Goal: Task Accomplishment & Management: Use online tool/utility

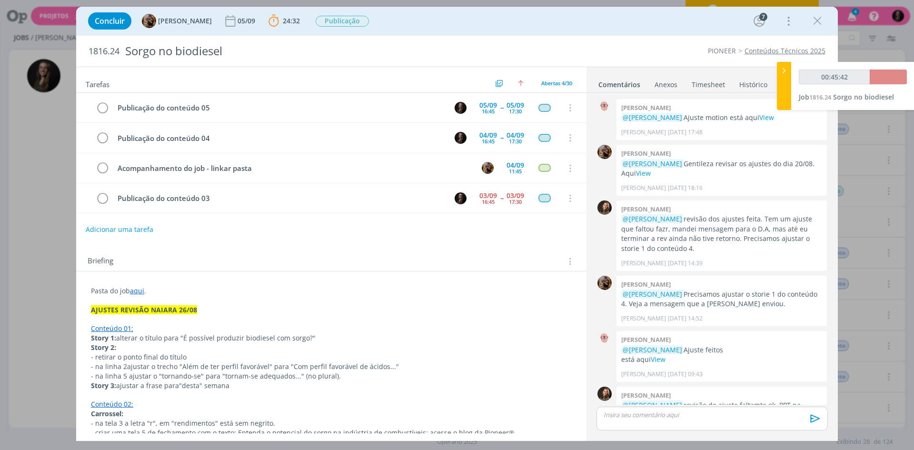
click at [647, 415] on p "dialog" at bounding box center [712, 414] width 216 height 9
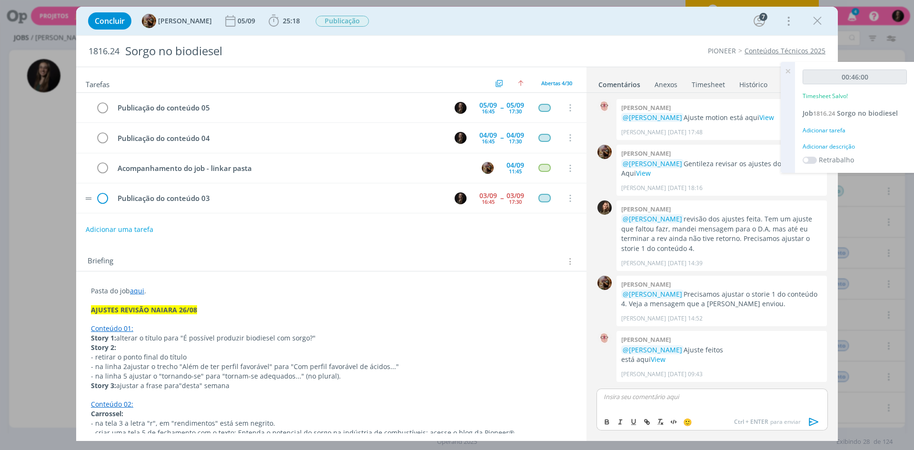
scroll to position [911, 0]
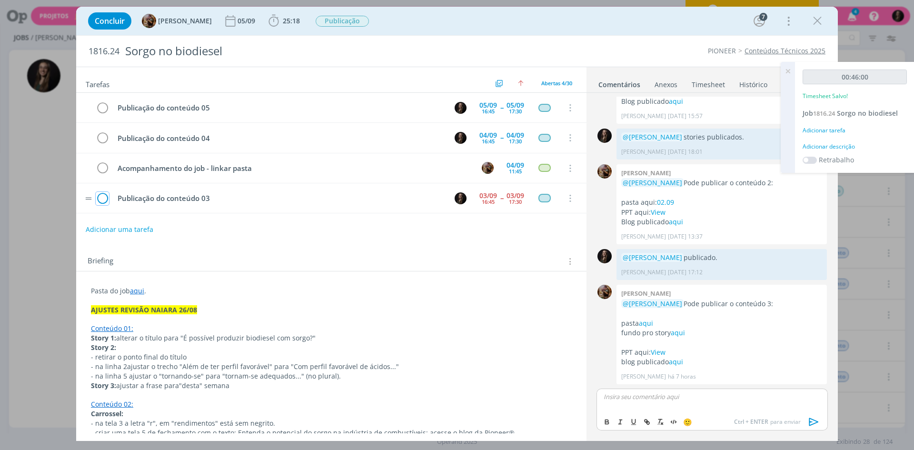
click at [101, 198] on icon "dialog" at bounding box center [102, 198] width 13 height 14
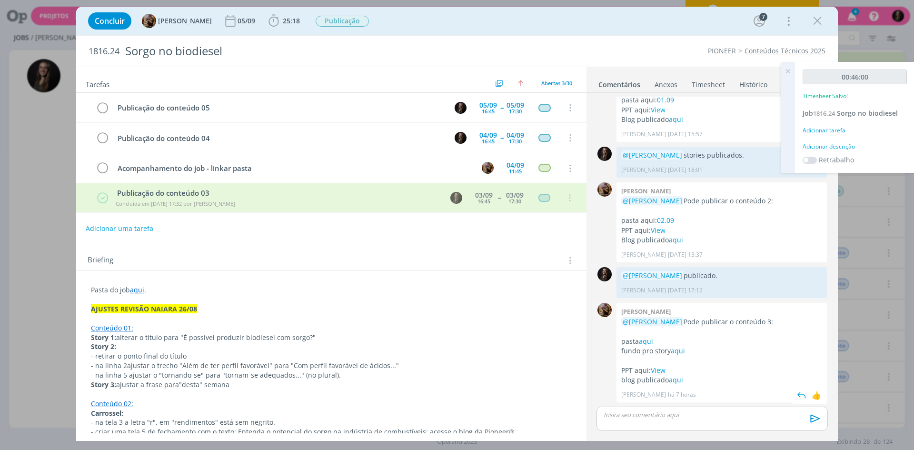
scroll to position [893, 0]
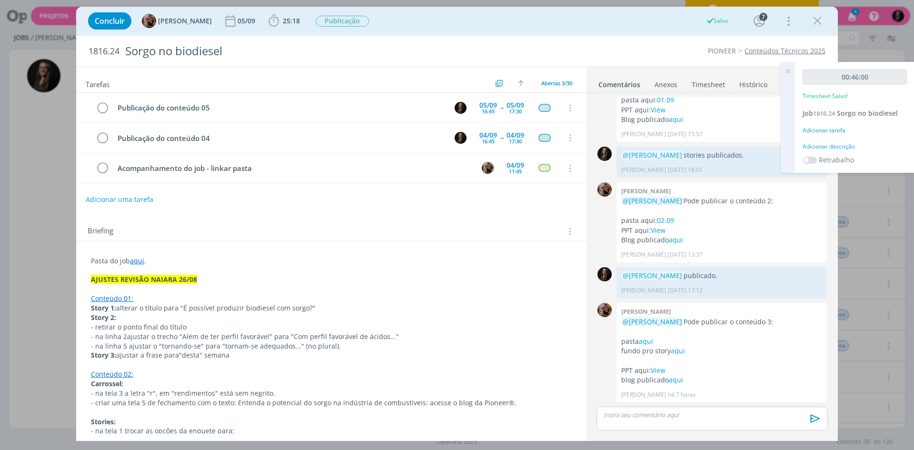
click at [666, 413] on p "dialog" at bounding box center [712, 414] width 216 height 9
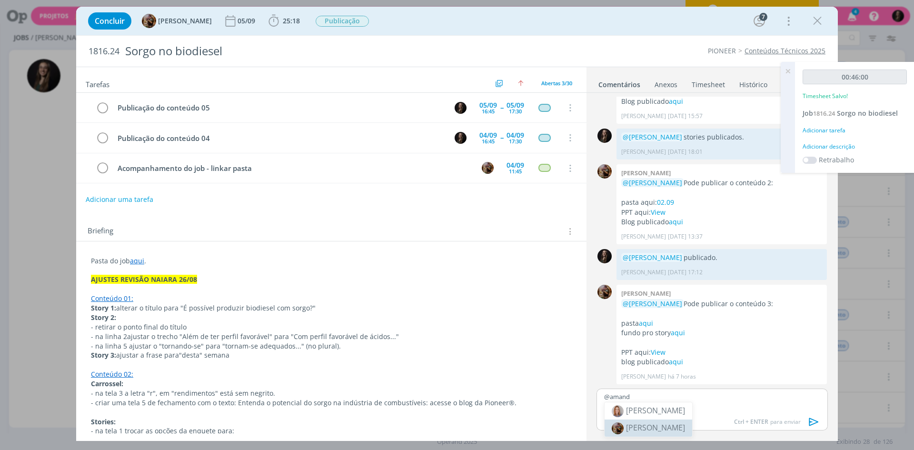
click at [684, 426] on span "[PERSON_NAME]" at bounding box center [655, 427] width 59 height 10
click at [810, 421] on icon "dialog" at bounding box center [814, 422] width 10 height 8
click at [836, 146] on div "Adicionar descrição" at bounding box center [855, 146] width 104 height 9
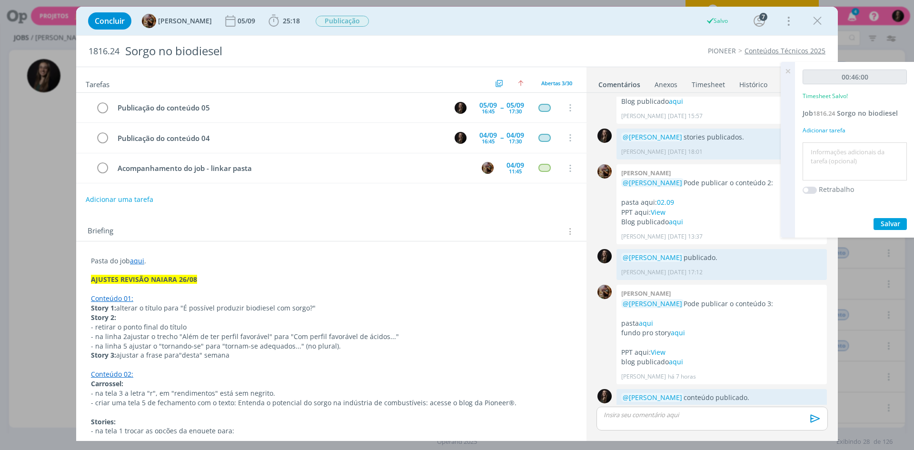
scroll to position [928, 0]
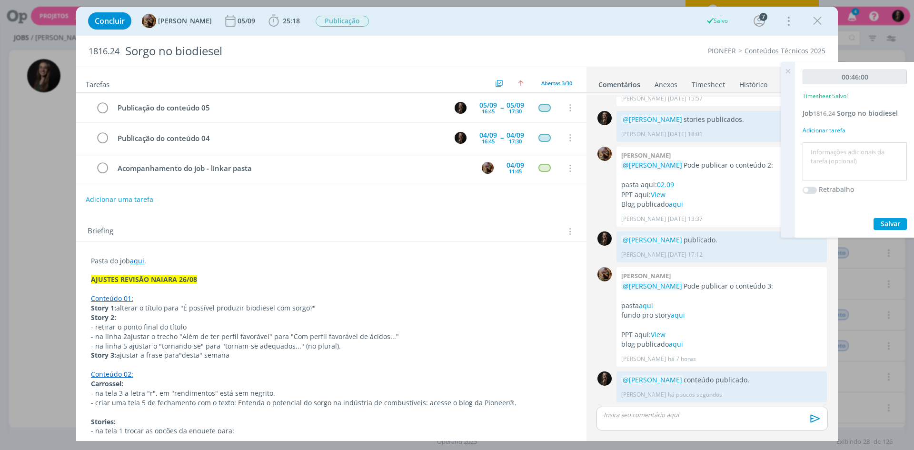
click at [834, 149] on textarea at bounding box center [855, 162] width 100 height 34
type textarea "publicar cpnteudo"
click at [874, 218] on button "Salvar" at bounding box center [890, 224] width 33 height 12
click at [784, 70] on icon at bounding box center [787, 71] width 17 height 19
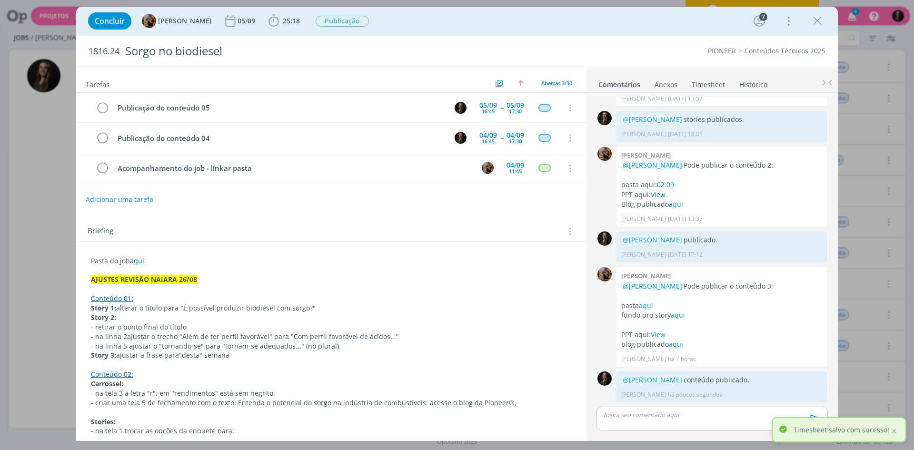
click at [823, 15] on icon "dialog" at bounding box center [817, 21] width 14 height 14
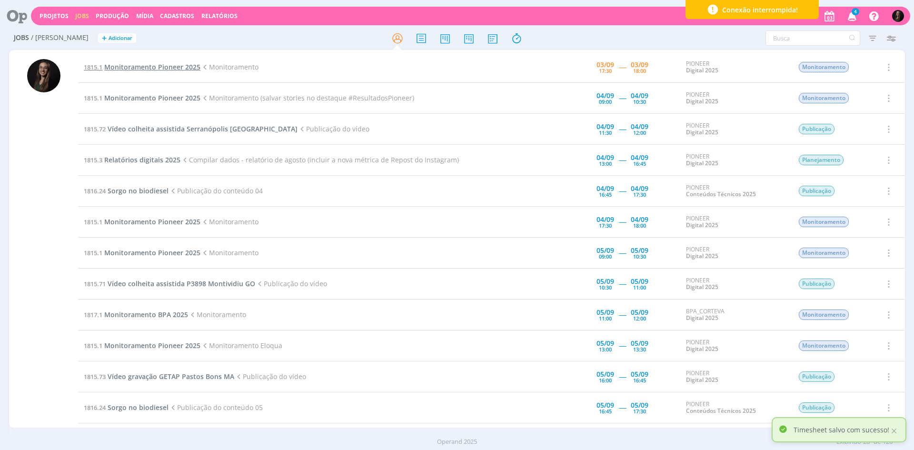
click at [169, 69] on span "Monitoramento Pioneer 2025" at bounding box center [152, 66] width 96 height 9
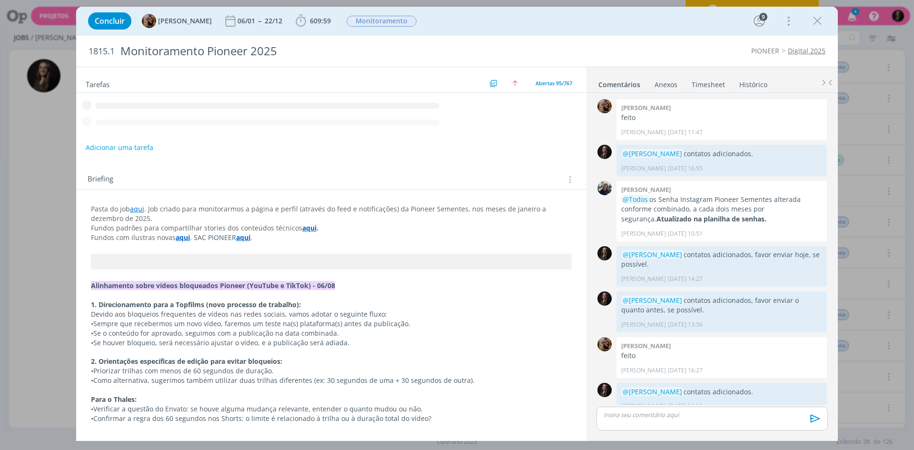
scroll to position [1633, 0]
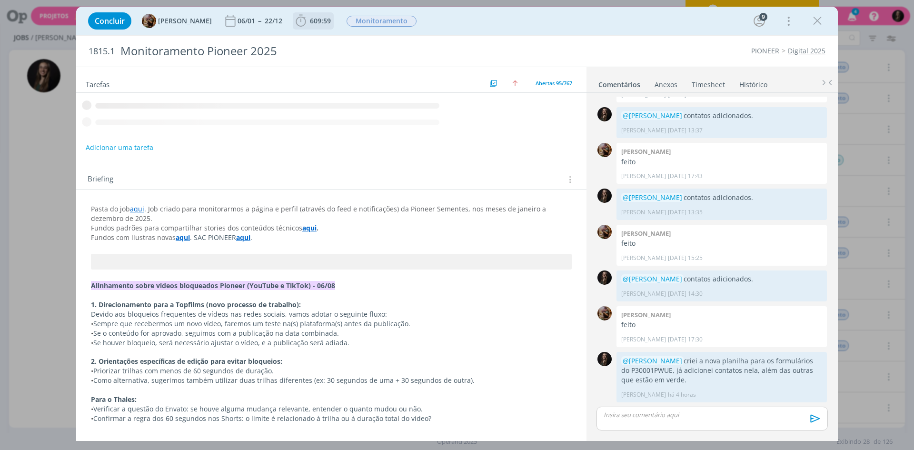
click at [317, 20] on b "609:59" at bounding box center [320, 21] width 25 height 7
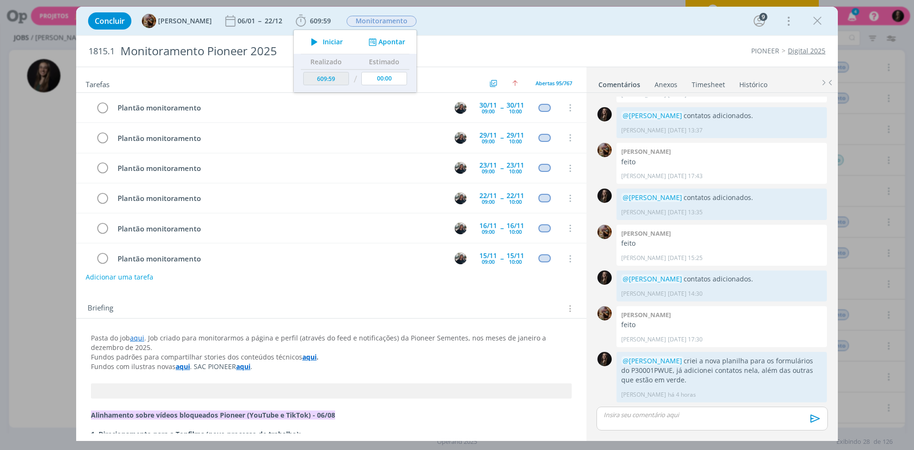
scroll to position [2694, 0]
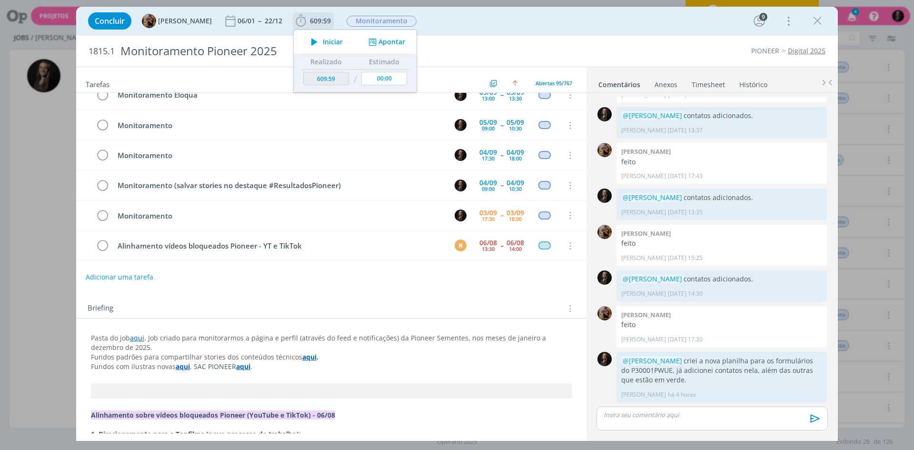
click at [332, 41] on span "Iniciar" at bounding box center [333, 42] width 20 height 7
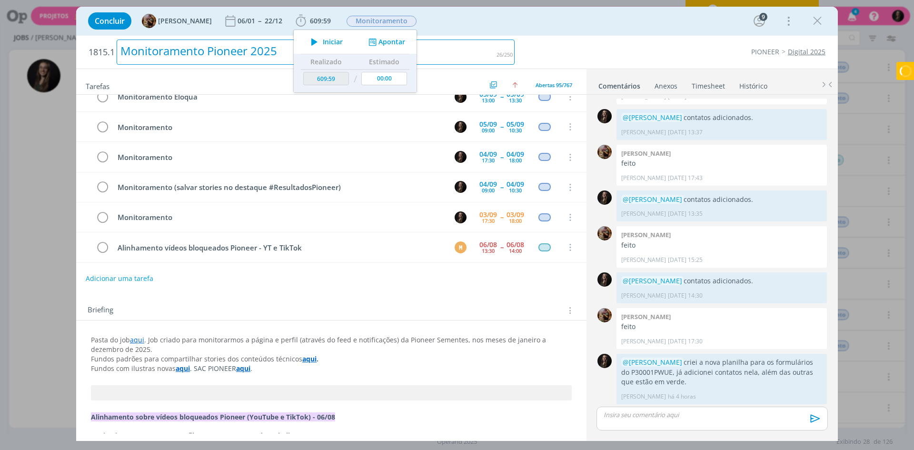
click at [478, 40] on div "Monitoramento Pioneer 2025" at bounding box center [316, 52] width 398 height 25
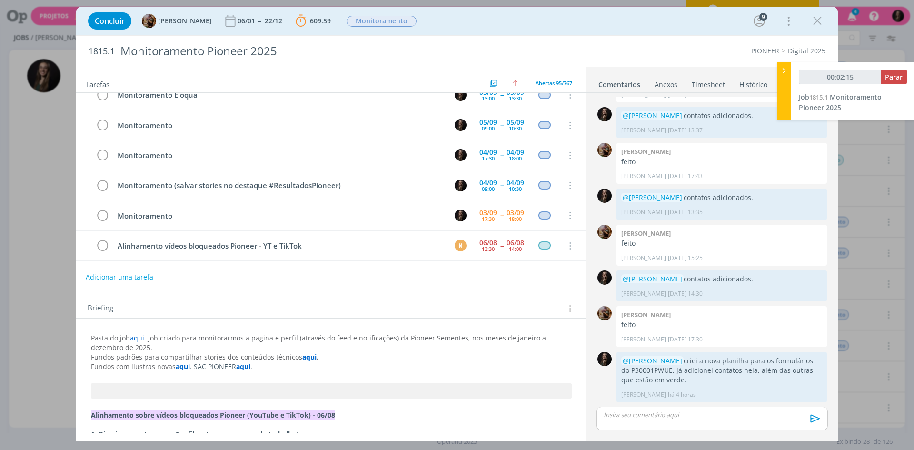
type input "00:02:16"
click at [784, 72] on icon at bounding box center [784, 71] width 10 height 10
click at [786, 70] on div "00:02:16 Parar Job 1815.1 Monitoramento Pioneer 2025" at bounding box center [846, 91] width 138 height 58
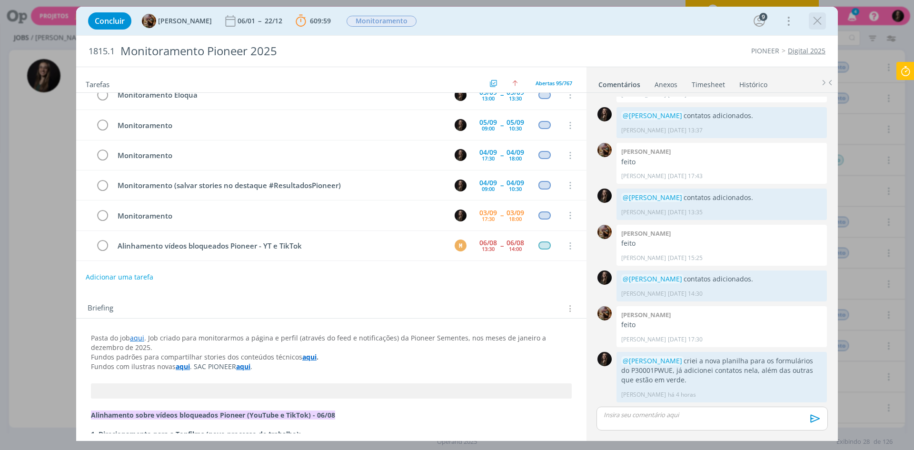
click at [819, 19] on icon "dialog" at bounding box center [817, 21] width 14 height 14
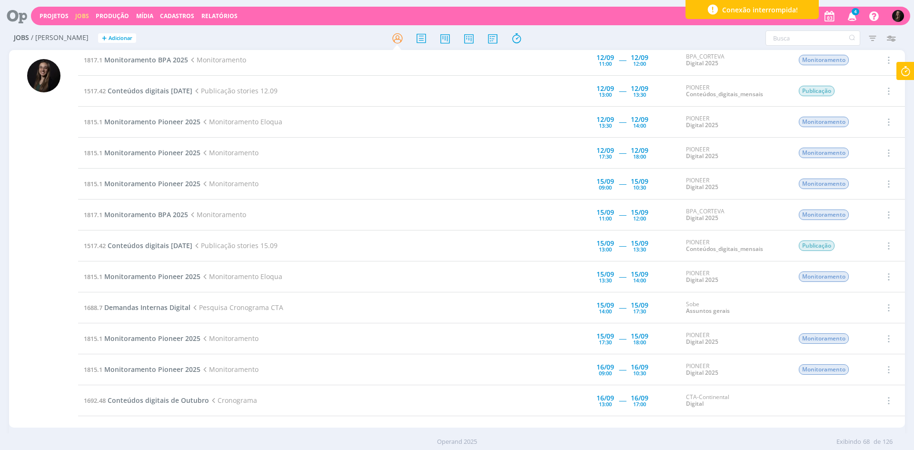
scroll to position [933, 0]
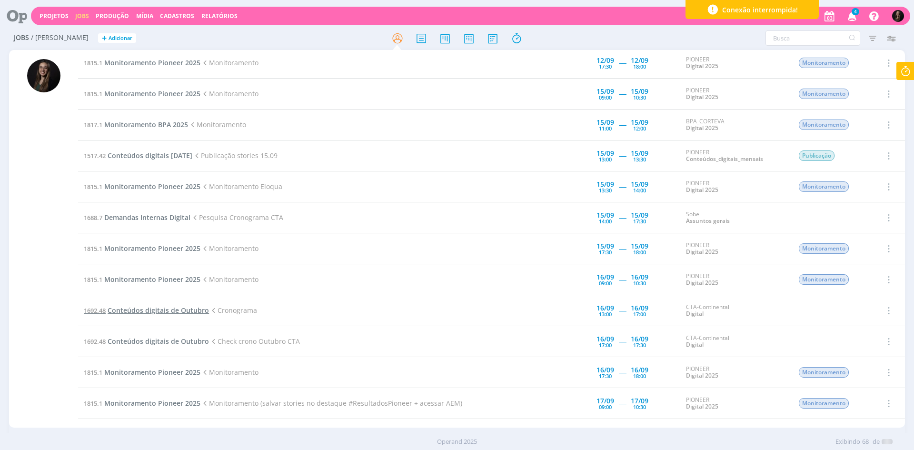
click at [161, 309] on span "Conteúdos digitais de Outubro" at bounding box center [158, 310] width 101 height 9
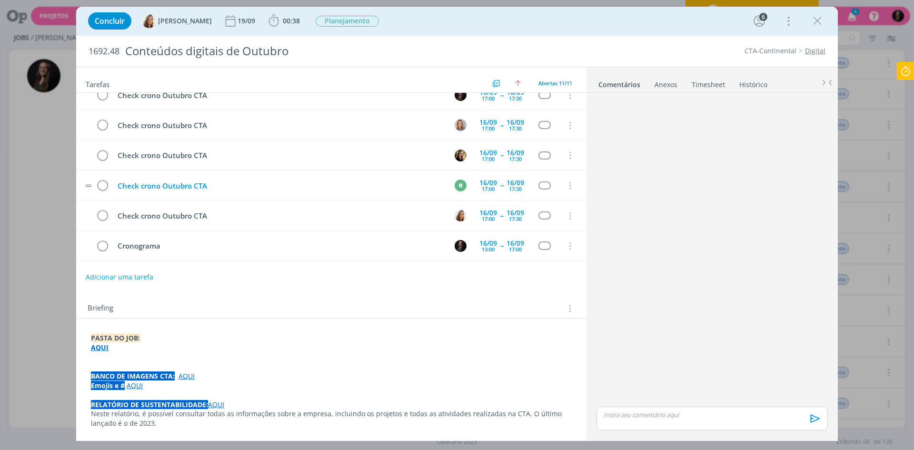
scroll to position [143, 0]
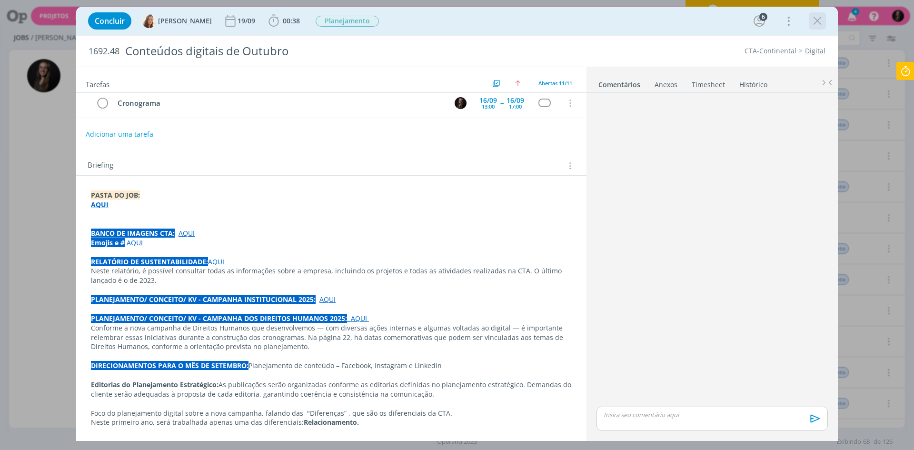
click at [812, 21] on icon "dialog" at bounding box center [817, 21] width 14 height 14
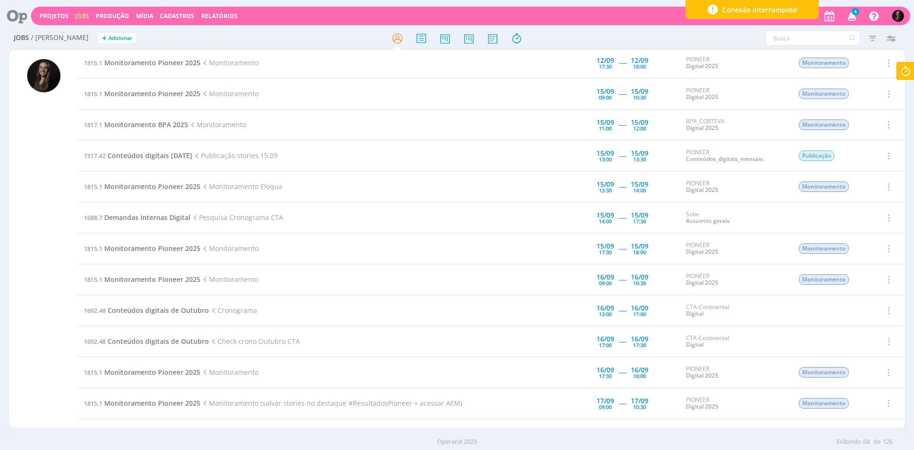
click at [906, 74] on icon at bounding box center [905, 71] width 17 height 19
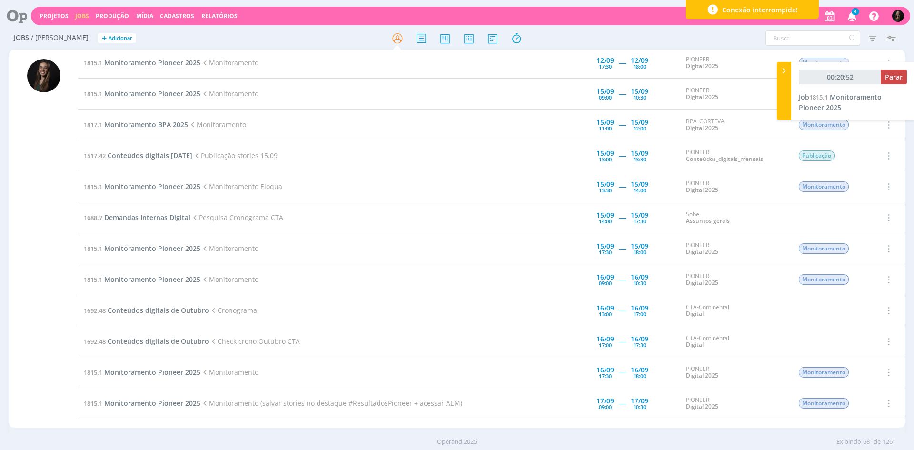
drag, startPoint x: 0, startPoint y: 14, endPoint x: 13, endPoint y: 14, distance: 12.9
click at [0, 14] on header "Projetos Jobs Produção [GEOGRAPHIC_DATA] Cadastros Relatórios 4 Notificações Ce…" at bounding box center [457, 13] width 914 height 27
click at [21, 14] on icon at bounding box center [14, 16] width 20 height 19
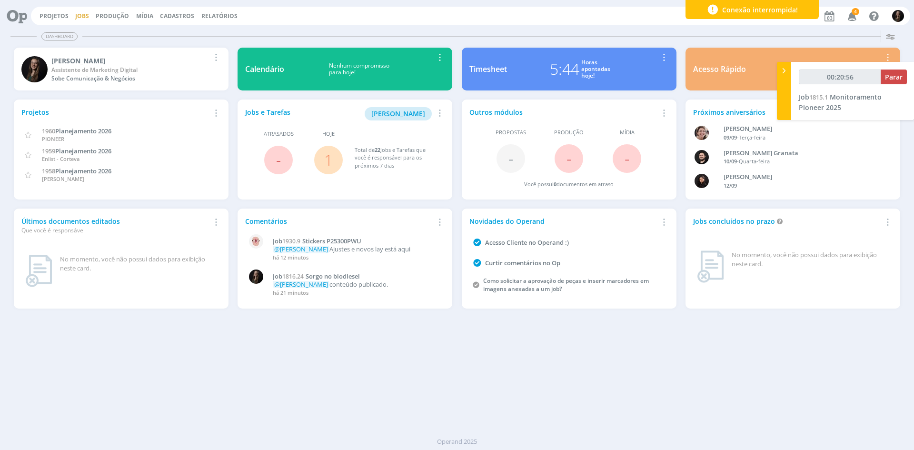
click at [81, 14] on link "Jobs" at bounding box center [82, 16] width 14 height 8
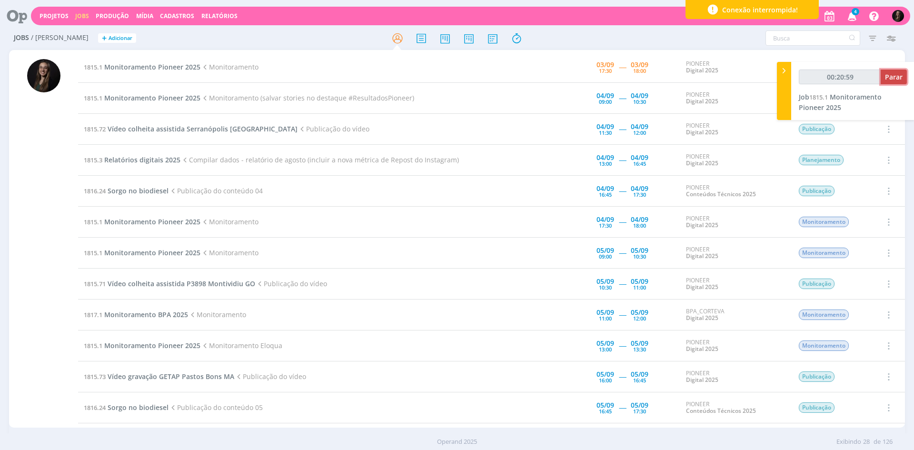
click at [901, 75] on span "Parar" at bounding box center [894, 76] width 18 height 9
click at [153, 66] on span "Monitoramento Pioneer 2025" at bounding box center [152, 66] width 96 height 9
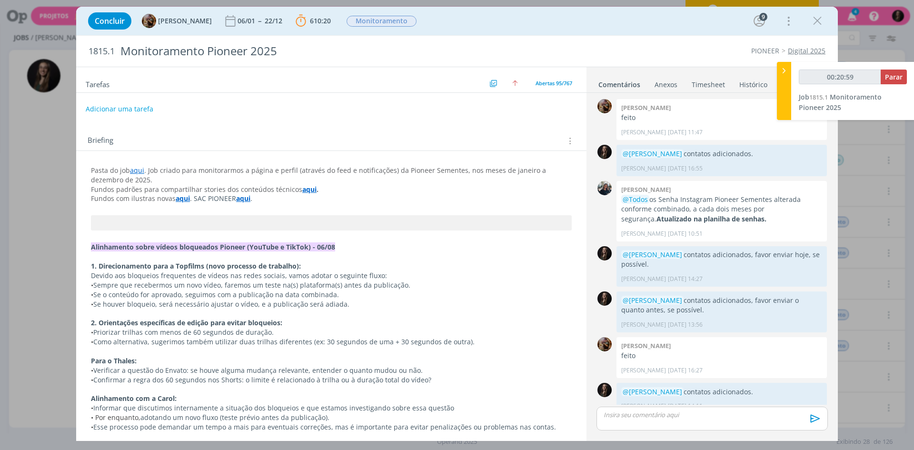
type input "00:21:00"
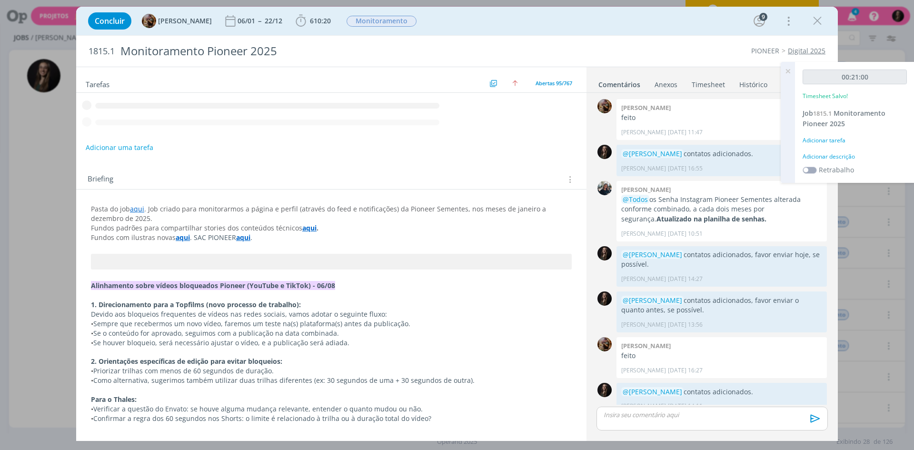
click at [837, 156] on div "Adicionar descrição" at bounding box center [855, 156] width 104 height 9
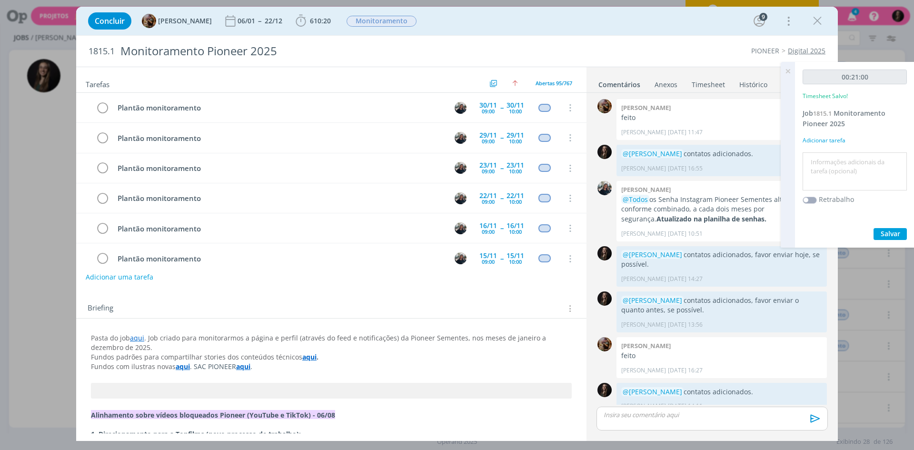
scroll to position [1633, 0]
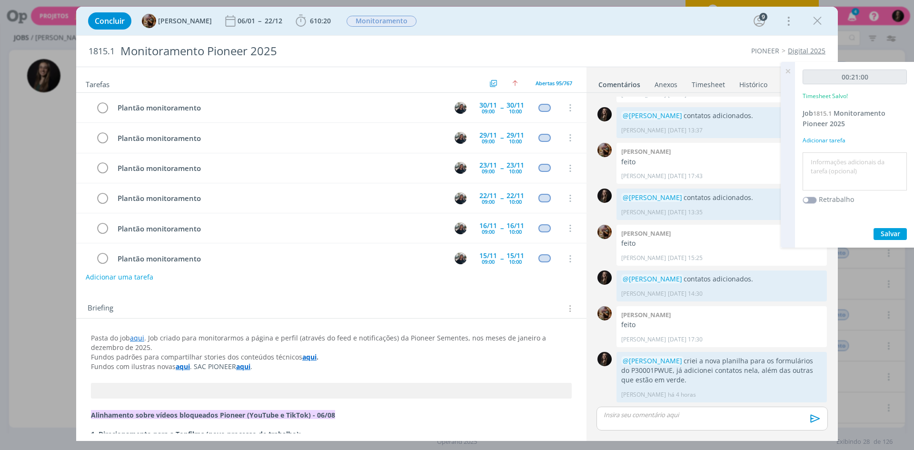
click at [840, 174] on textarea at bounding box center [855, 172] width 100 height 34
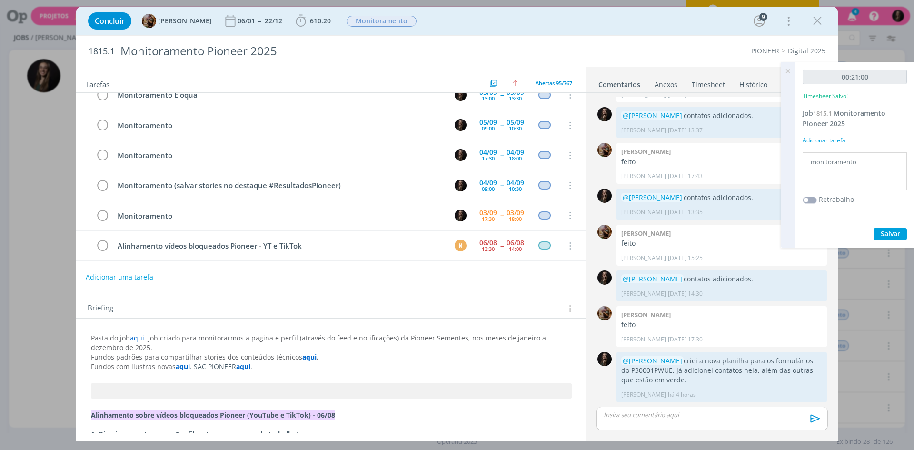
type textarea "monitoramento"
click at [874, 228] on button "Salvar" at bounding box center [890, 234] width 33 height 12
click at [103, 210] on icon "dialog" at bounding box center [102, 216] width 13 height 14
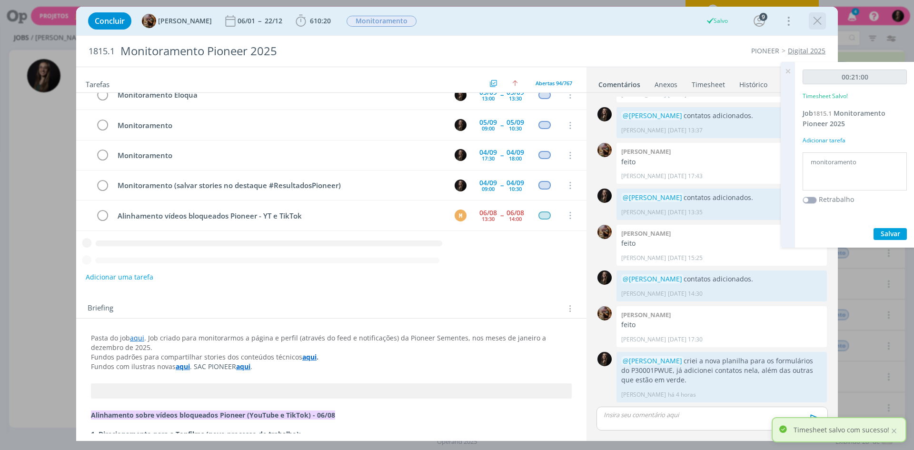
click at [822, 19] on icon "dialog" at bounding box center [817, 21] width 14 height 14
